Goal: Find specific page/section: Find specific page/section

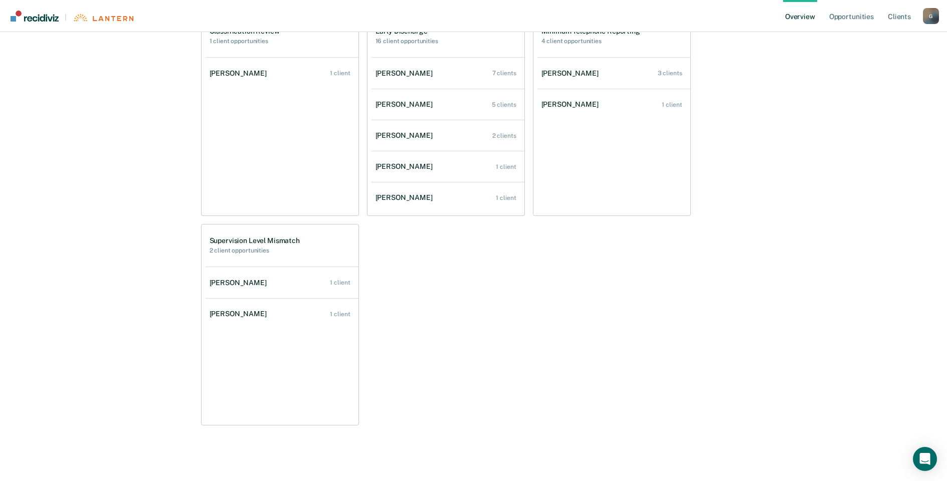
scroll to position [287, 0]
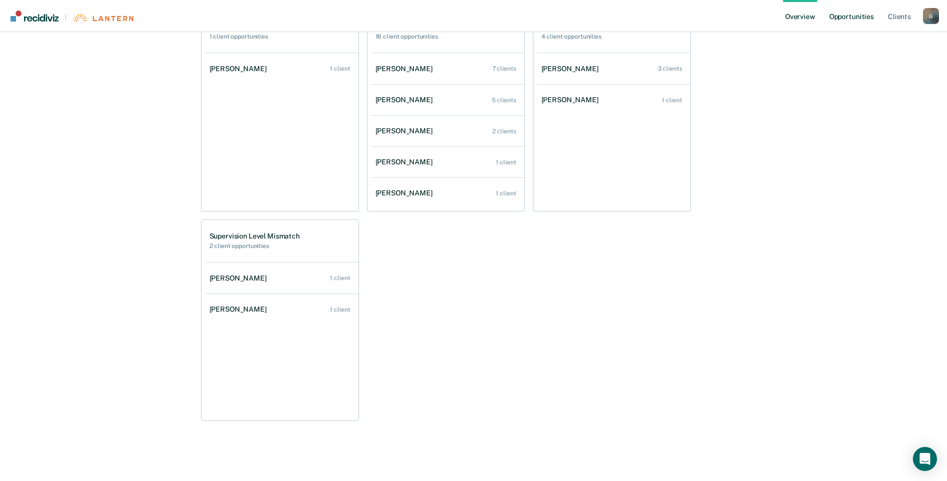
click at [848, 15] on link "Opportunities" at bounding box center [851, 16] width 49 height 32
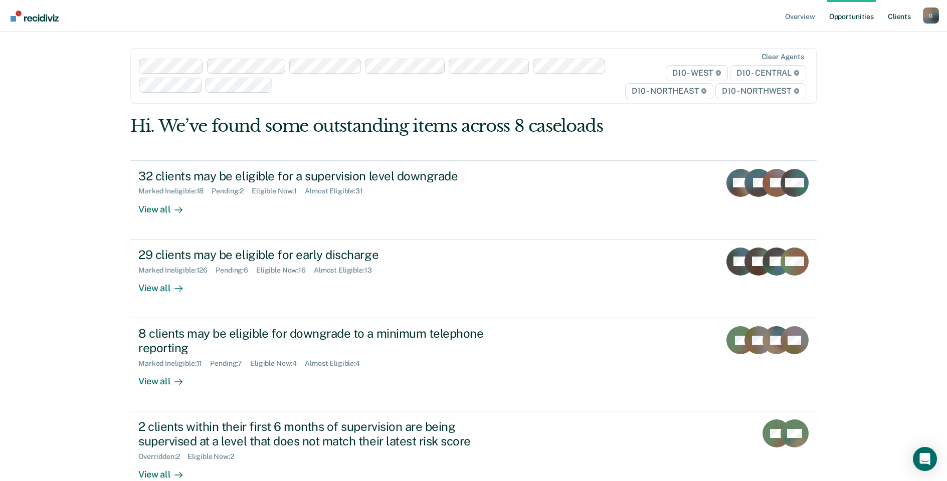
click at [903, 17] on link "Client s" at bounding box center [899, 16] width 27 height 32
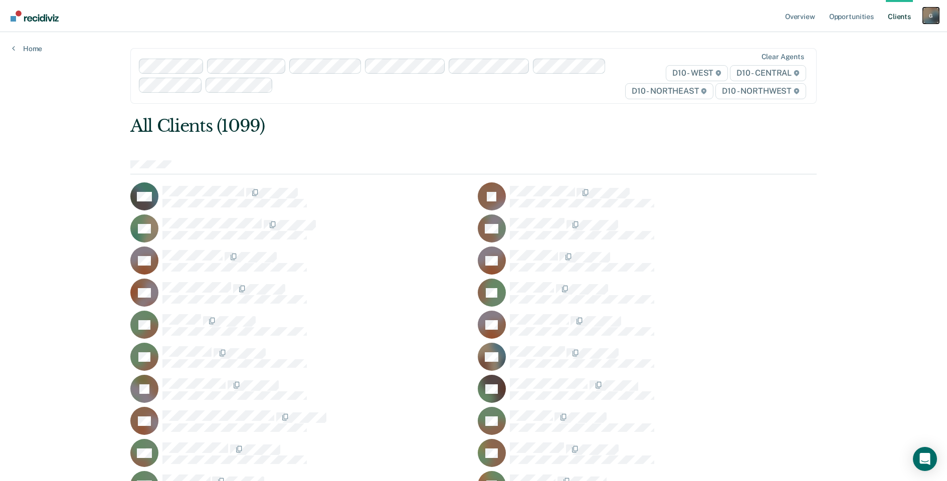
click at [933, 18] on div "G" at bounding box center [931, 16] width 16 height 16
click at [931, 17] on div "G" at bounding box center [931, 16] width 16 height 16
click at [30, 49] on link "Home" at bounding box center [27, 48] width 30 height 9
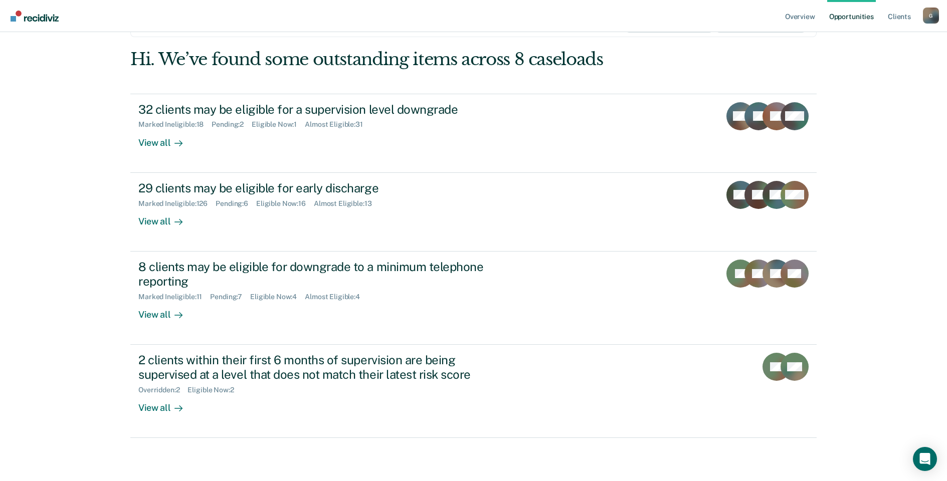
scroll to position [67, 0]
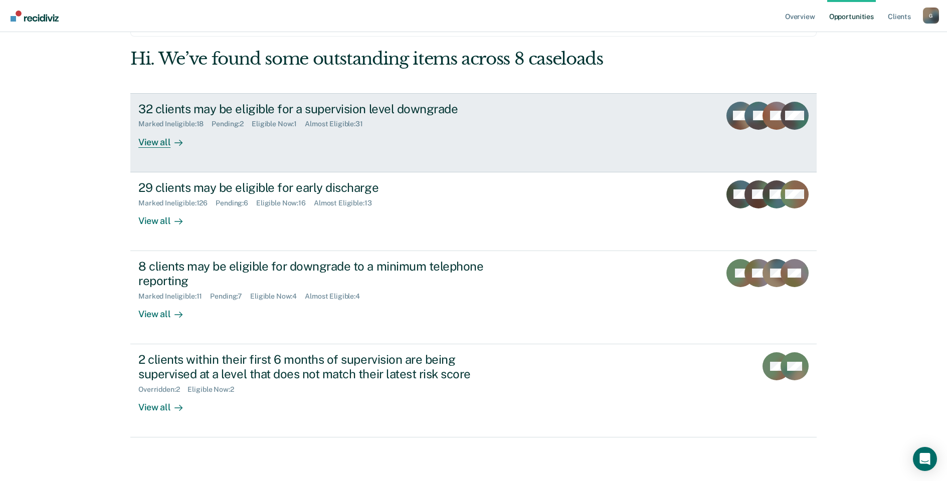
click at [152, 143] on div "View all" at bounding box center [166, 138] width 56 height 20
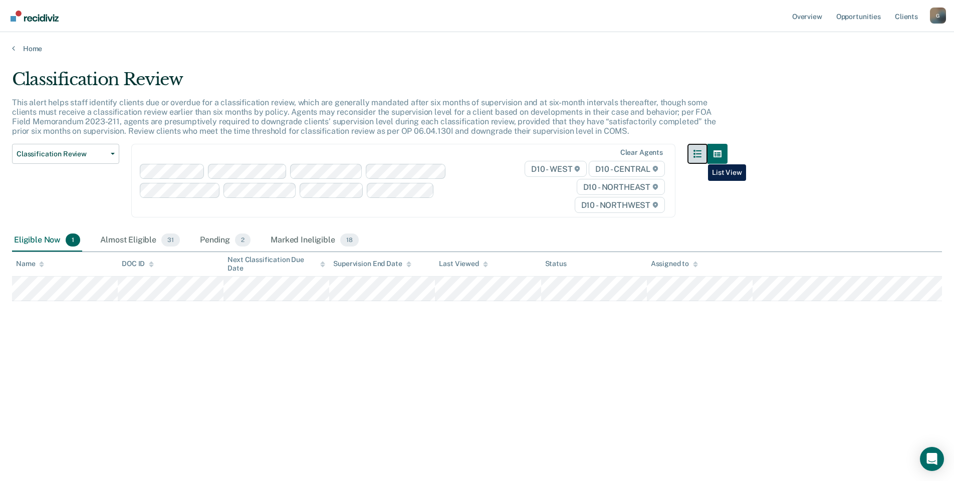
click at [701, 157] on icon "button" at bounding box center [698, 154] width 8 height 8
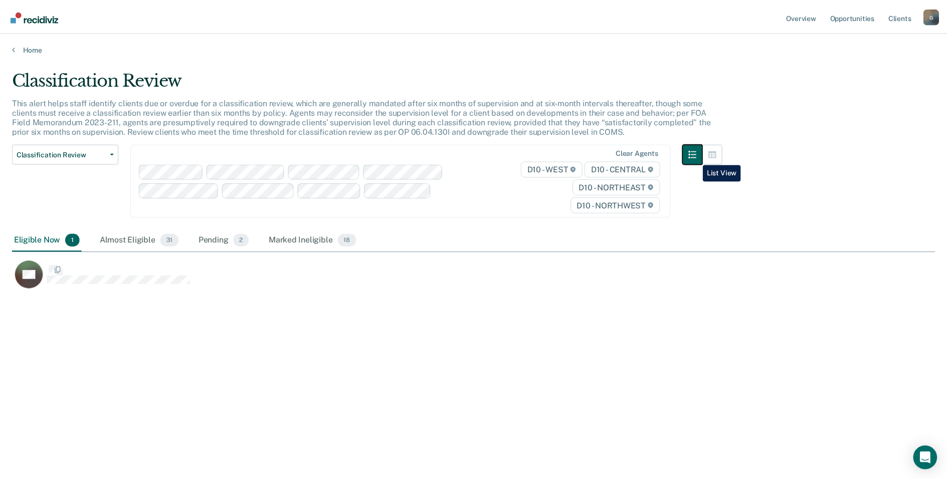
scroll to position [329, 923]
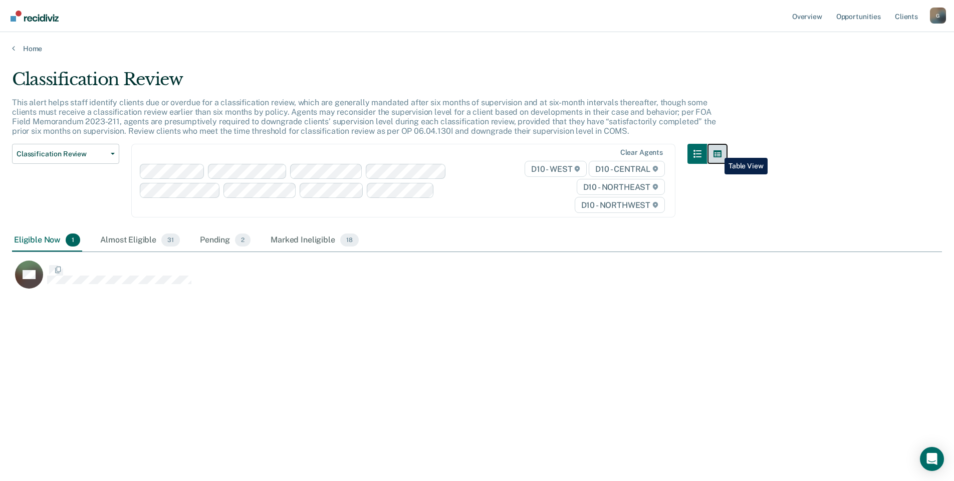
click at [717, 150] on icon "button" at bounding box center [718, 154] width 8 height 8
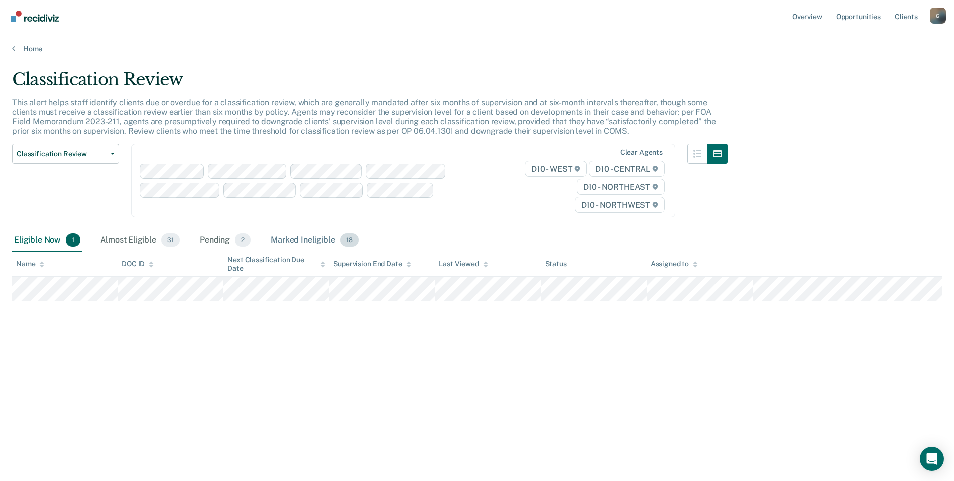
click at [311, 237] on div "Marked Ineligible 18" at bounding box center [315, 241] width 92 height 22
